Goal: Task Accomplishment & Management: Manage account settings

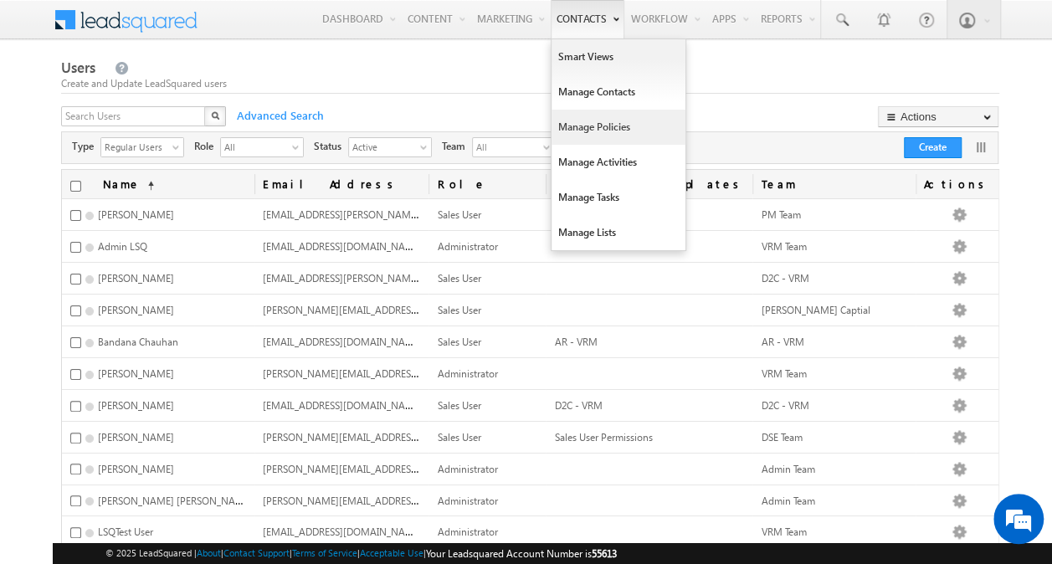
click at [606, 122] on link "Manage Policies" at bounding box center [619, 127] width 134 height 35
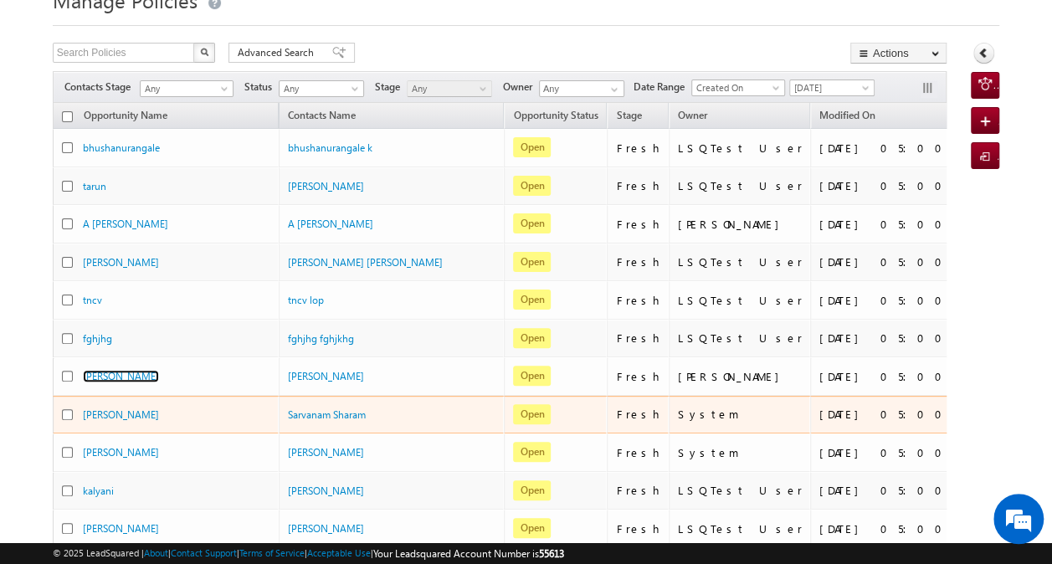
scroll to position [72, 0]
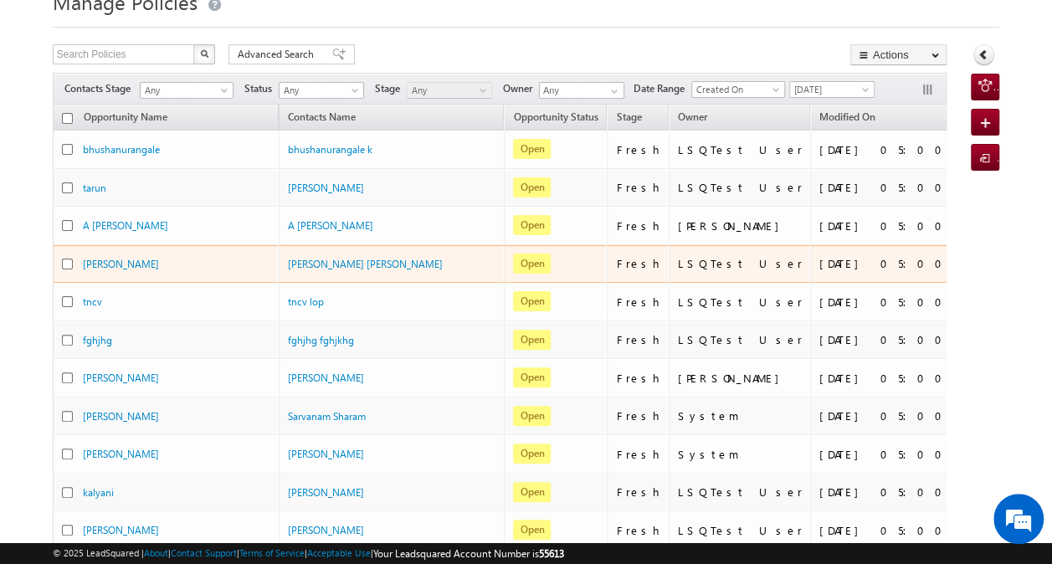
scroll to position [196, 0]
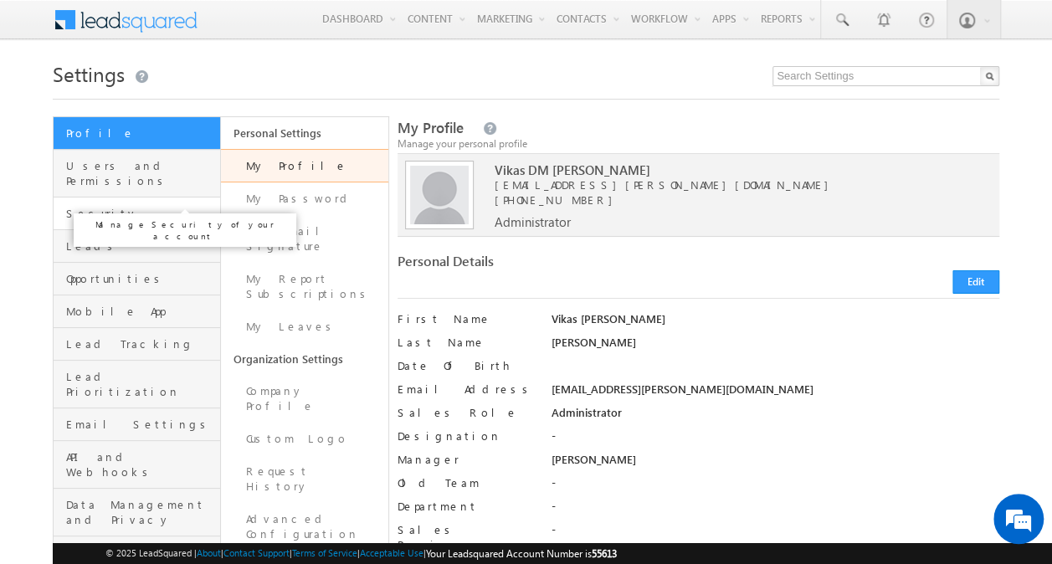
click at [136, 206] on span "Security" at bounding box center [141, 213] width 150 height 15
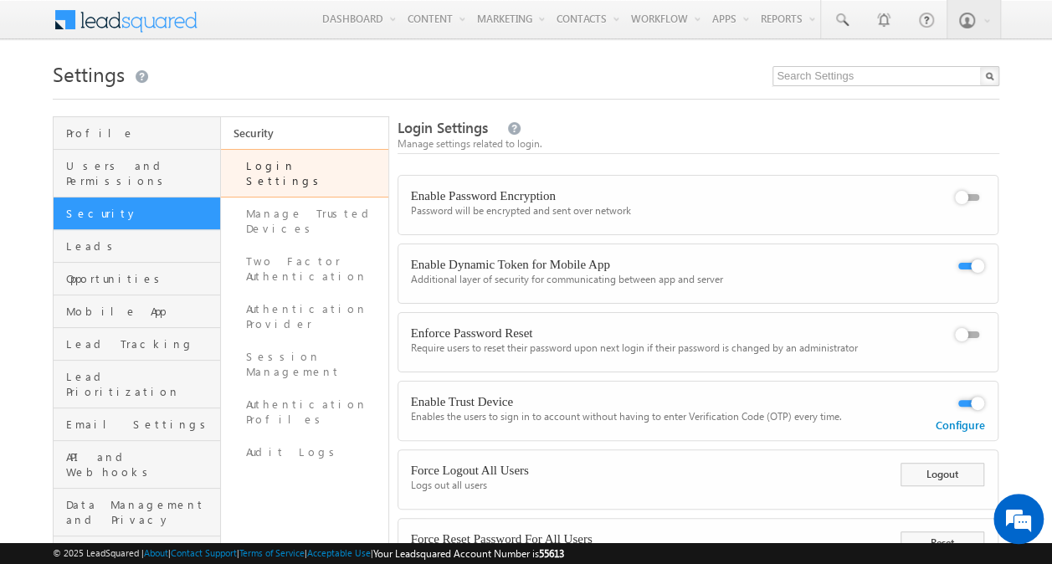
click at [285, 167] on link "Login Settings" at bounding box center [304, 173] width 167 height 49
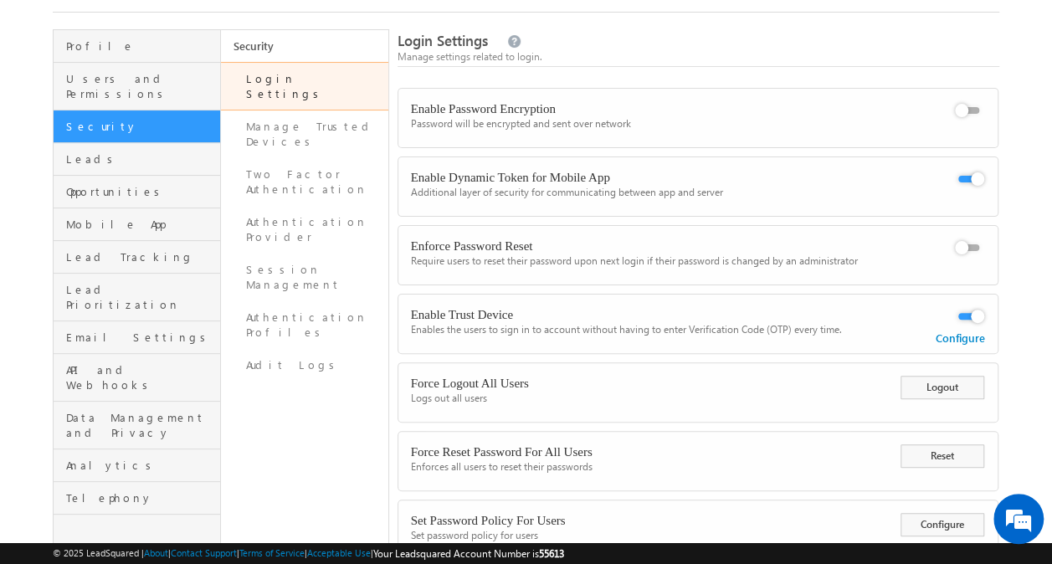
scroll to position [80, 0]
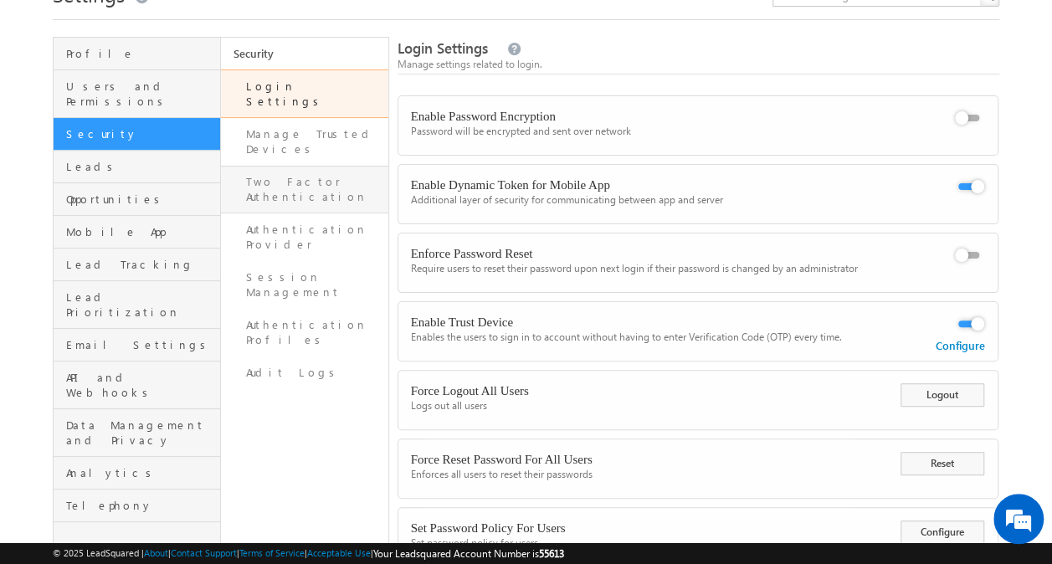
click at [336, 166] on link "Two Factor Authentication" at bounding box center [304, 190] width 167 height 48
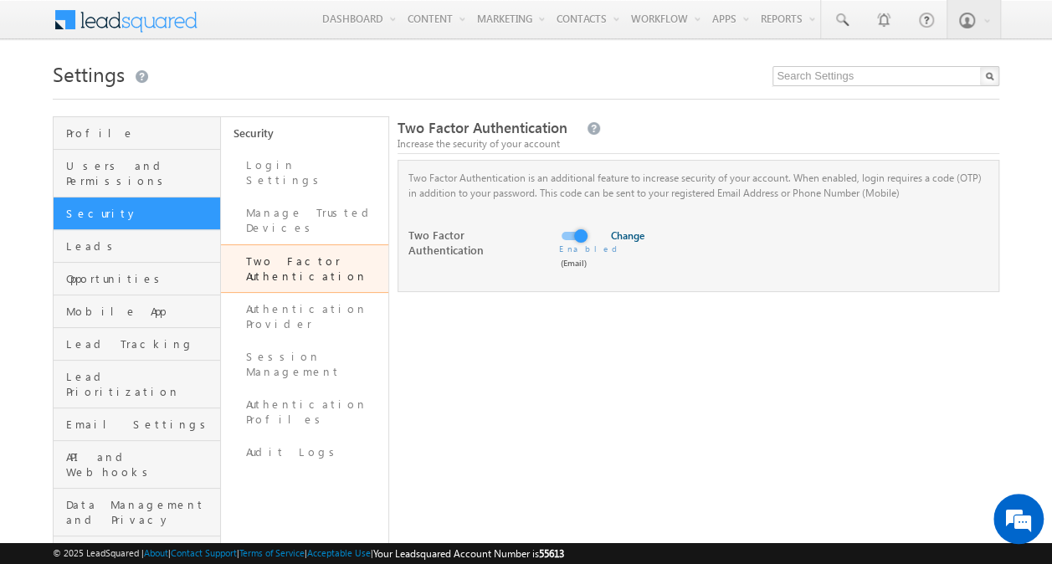
click at [625, 239] on link "Change" at bounding box center [626, 235] width 38 height 13
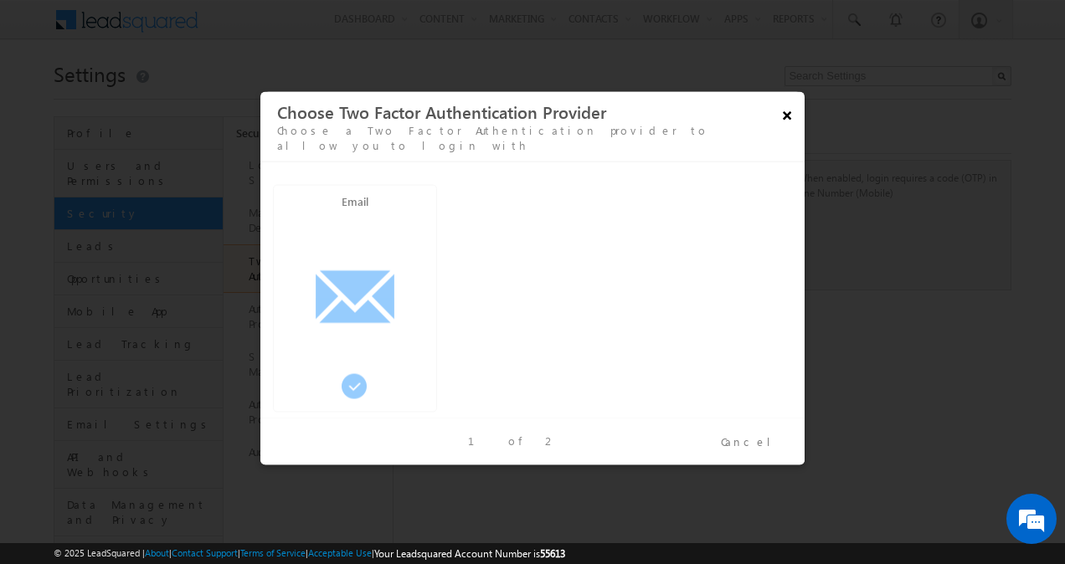
click at [786, 122] on button "×" at bounding box center [787, 114] width 28 height 29
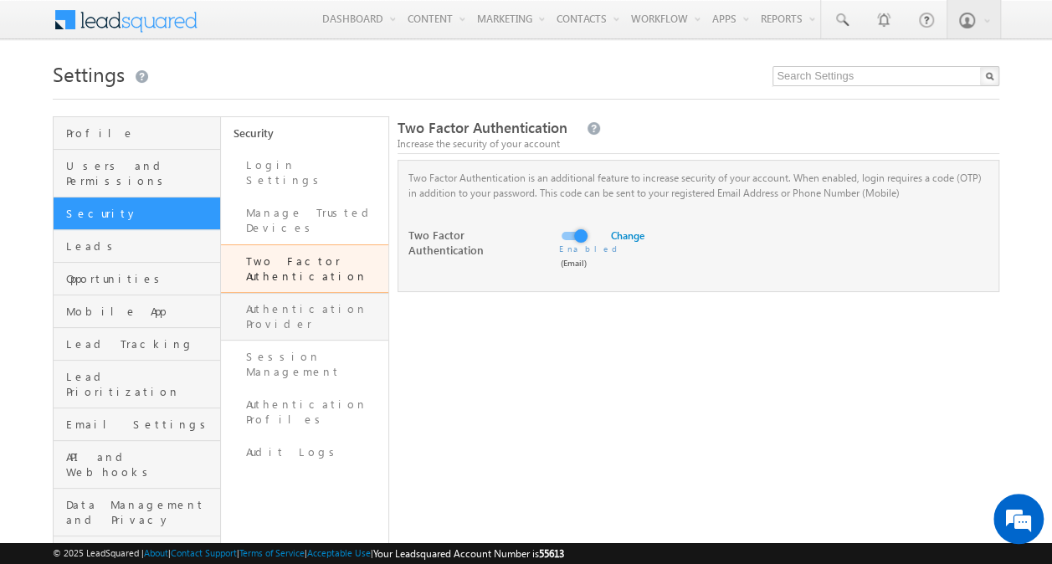
click at [334, 293] on link "Authentication Provider" at bounding box center [304, 317] width 167 height 48
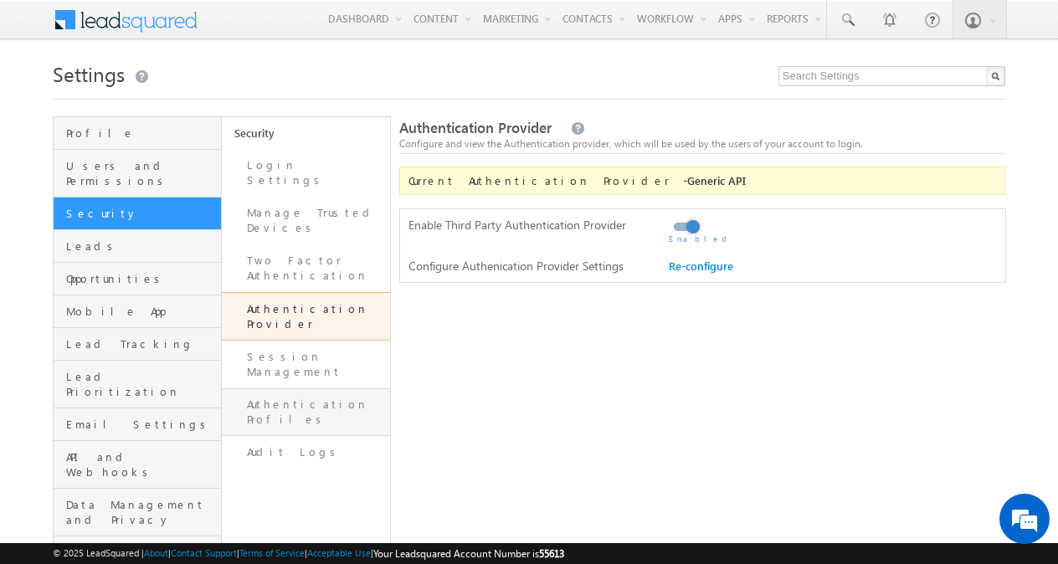
click at [331, 388] on link "Authentication Profiles" at bounding box center [306, 412] width 168 height 48
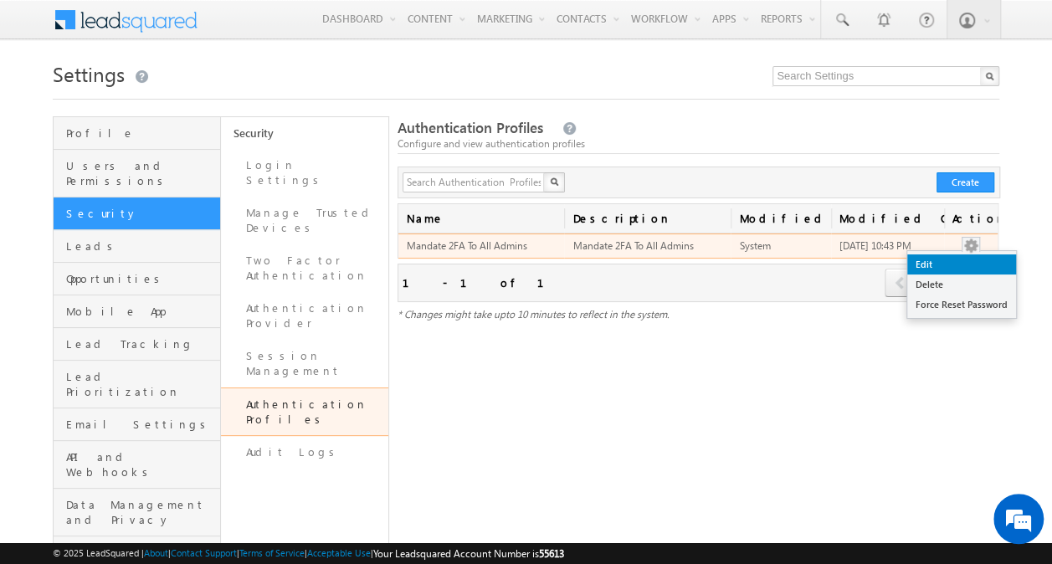
click at [944, 261] on link "Edit" at bounding box center [961, 264] width 109 height 20
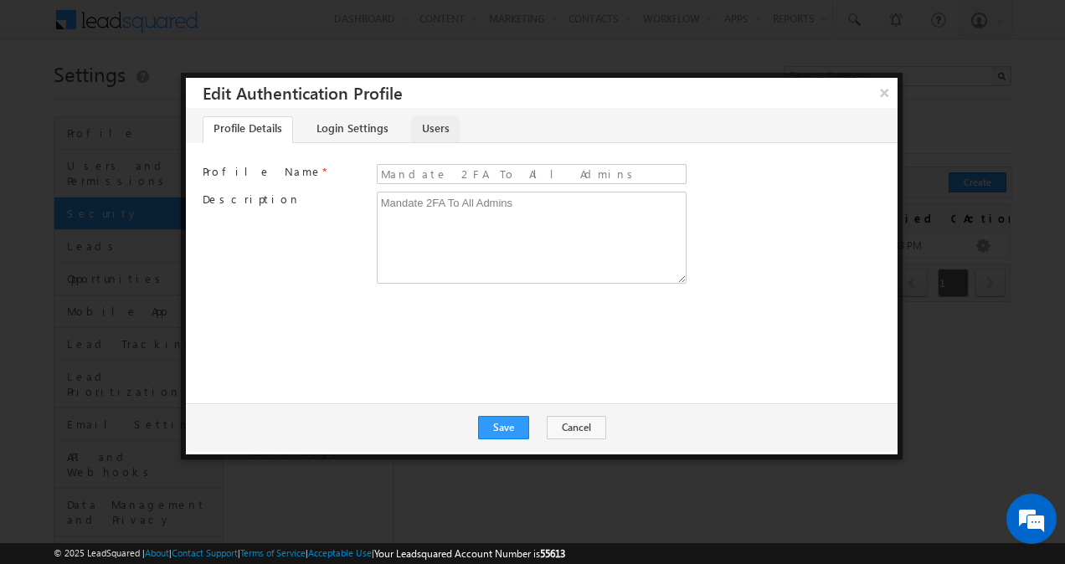
click at [434, 129] on link "Users" at bounding box center [435, 129] width 49 height 27
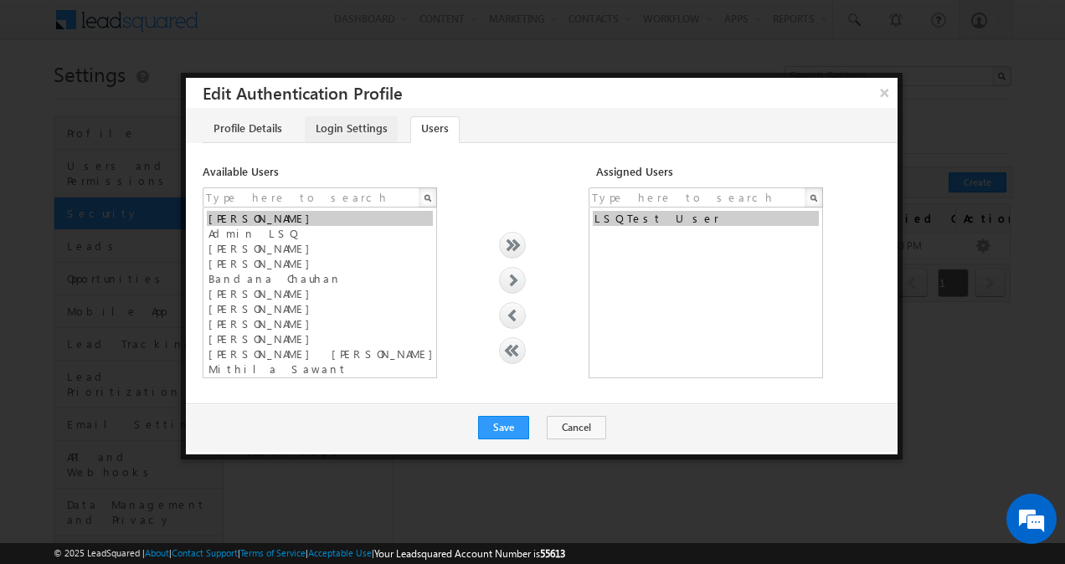
click at [359, 129] on link "Login Settings" at bounding box center [351, 129] width 93 height 27
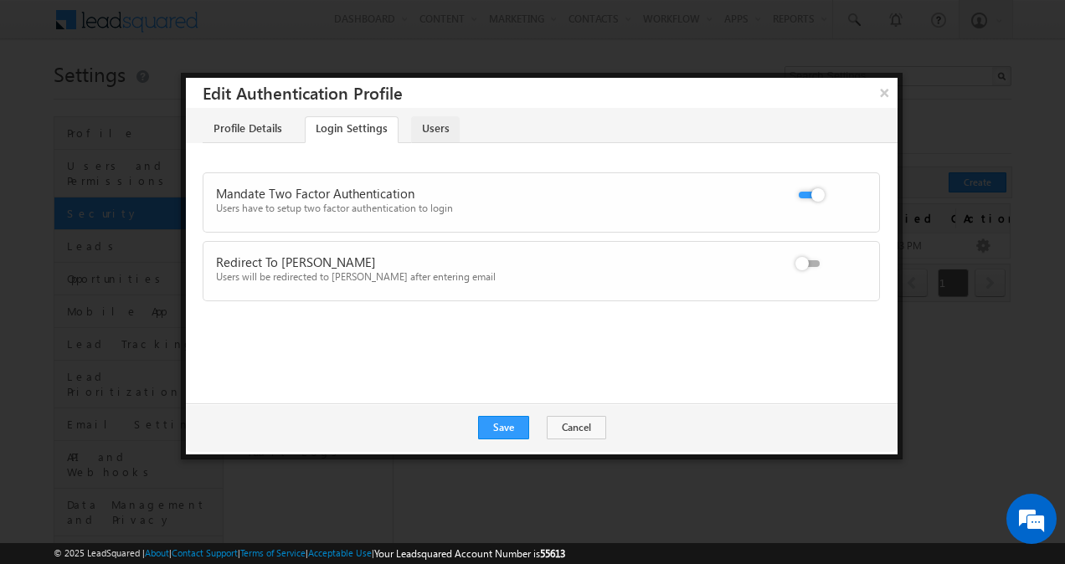
click at [430, 132] on link "Users" at bounding box center [435, 129] width 49 height 27
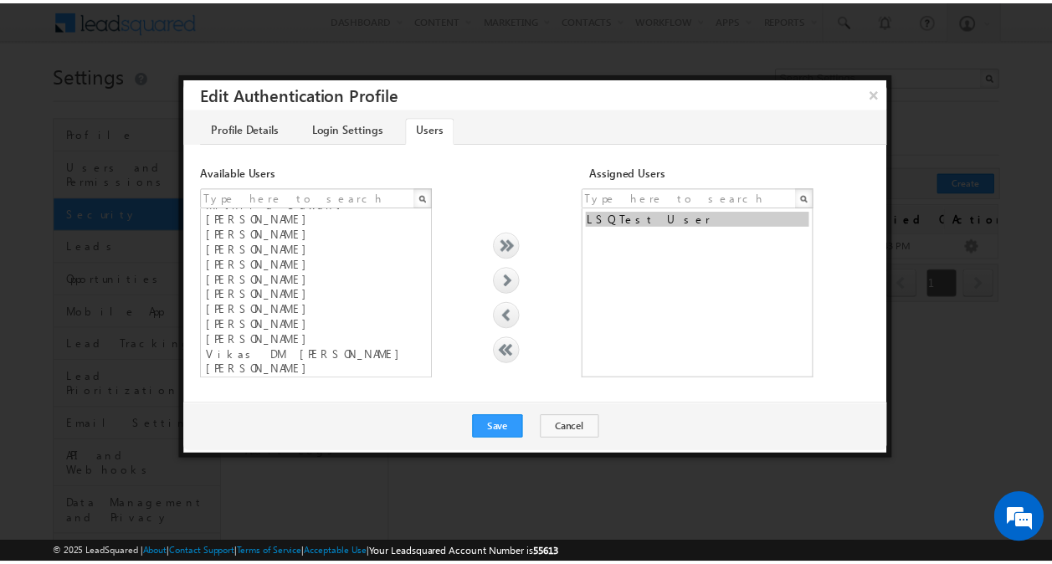
scroll to position [189, 0]
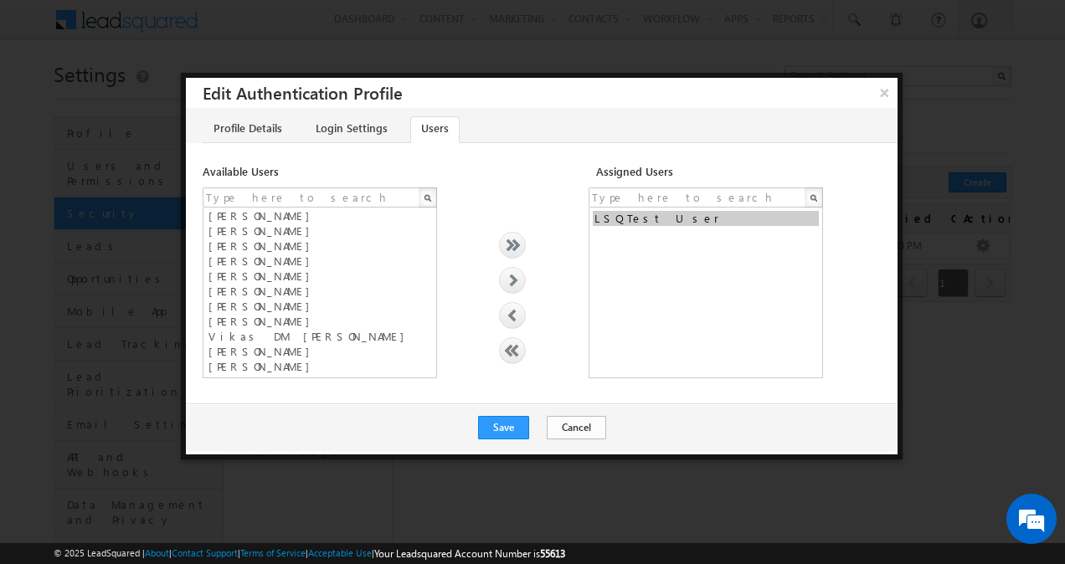
click at [580, 424] on button "Cancel" at bounding box center [576, 427] width 59 height 23
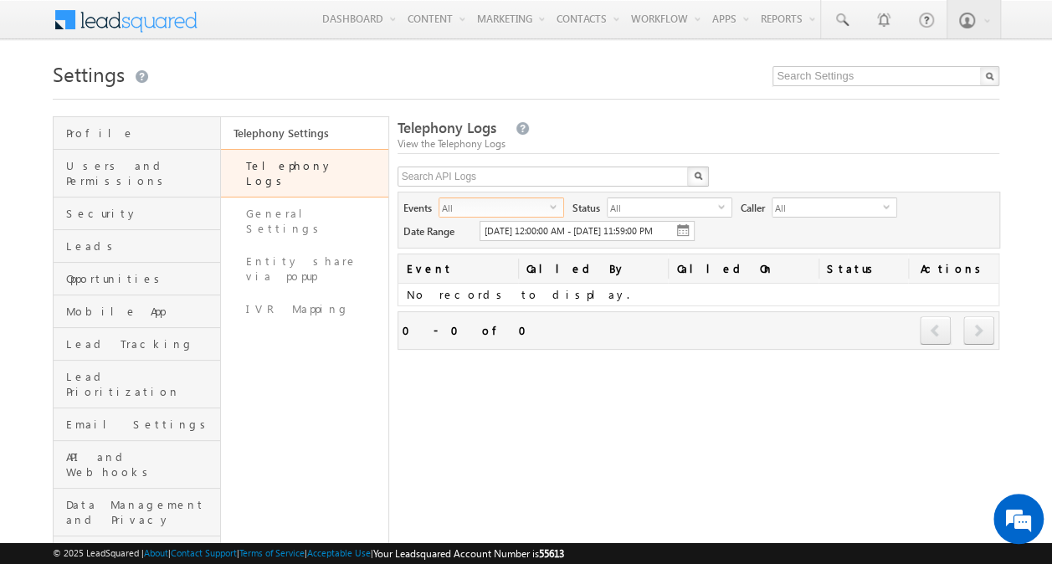
click at [556, 211] on span "select" at bounding box center [556, 212] width 13 height 28
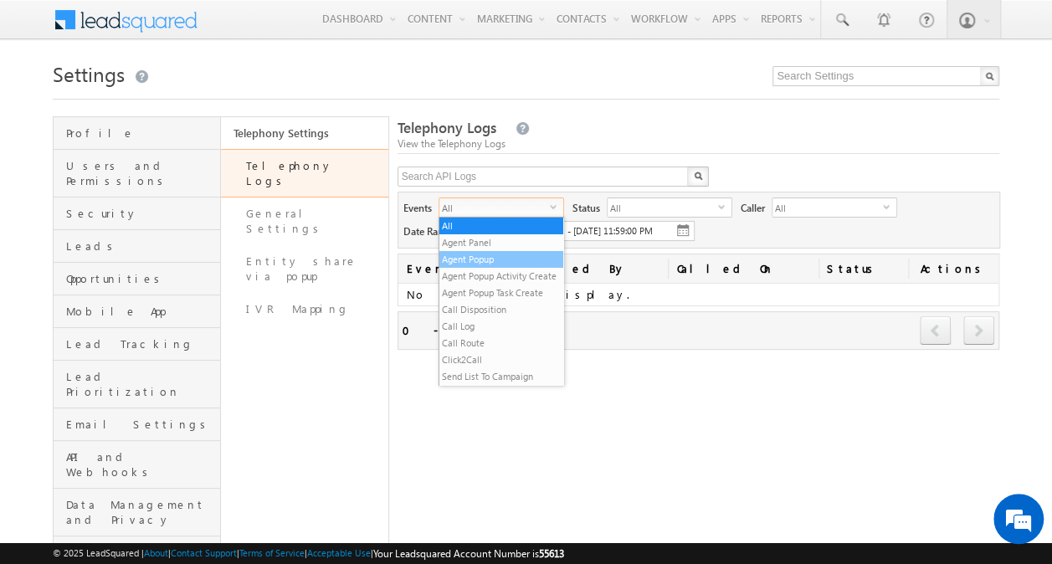
click at [518, 264] on li "Agent Popup" at bounding box center [501, 259] width 124 height 17
